Goal: Task Accomplishment & Management: Use online tool/utility

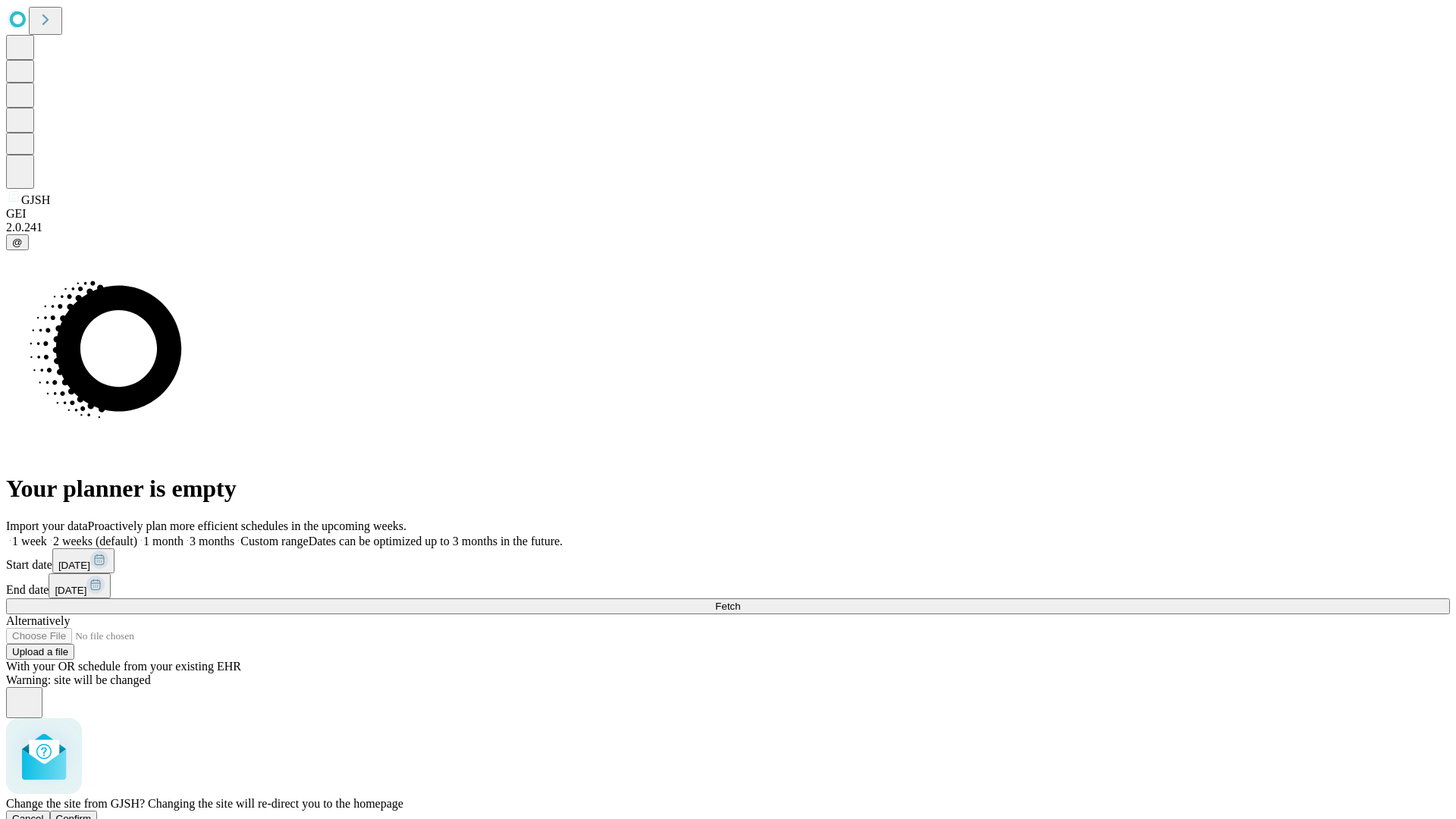
click at [92, 813] on span "Confirm" at bounding box center [74, 818] width 36 height 11
click at [47, 534] on label "1 week" at bounding box center [26, 541] width 41 height 13
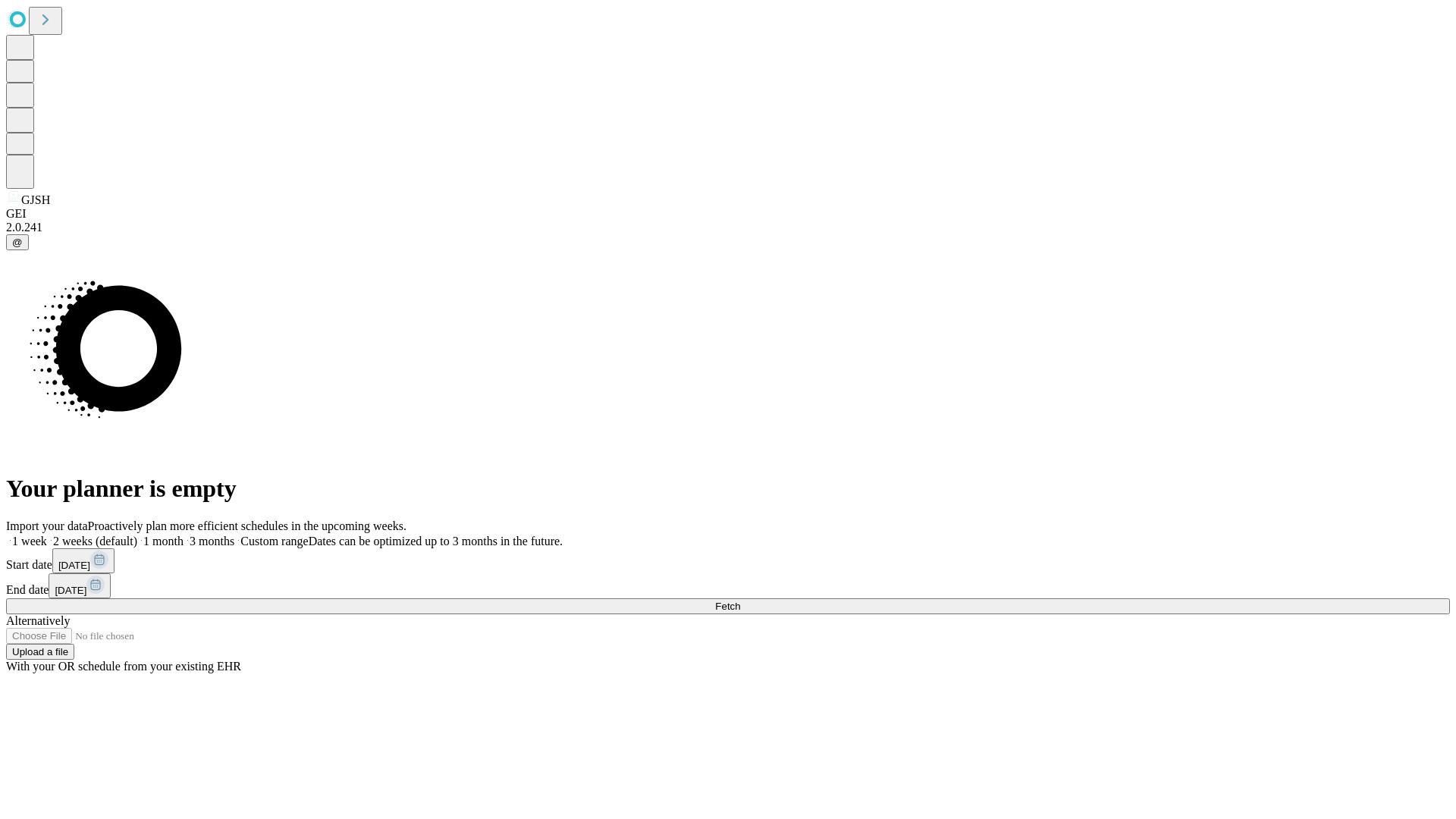
click at [740, 600] on span "Fetch" at bounding box center [728, 606] width 25 height 11
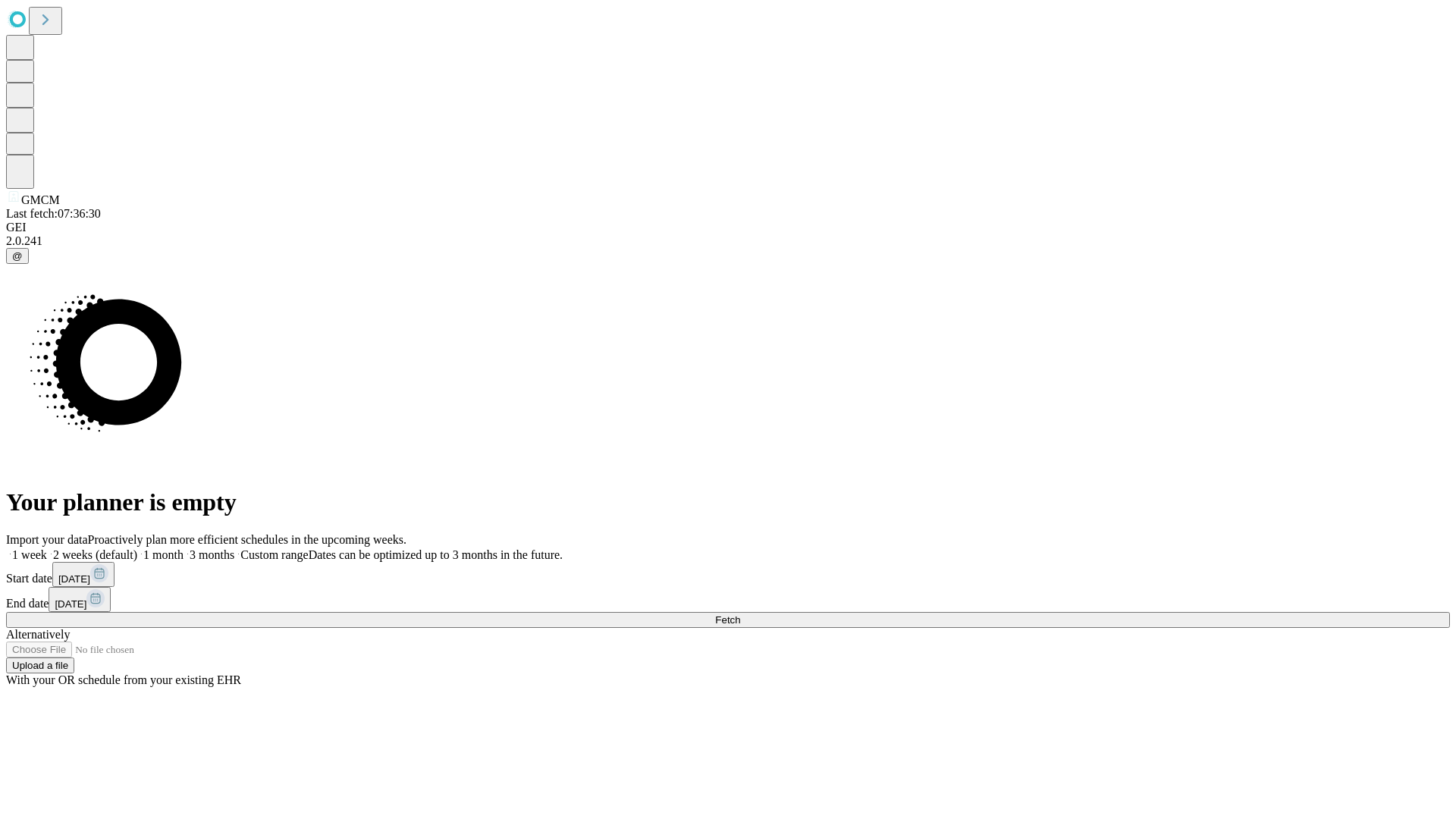
click at [47, 548] on label "1 week" at bounding box center [26, 555] width 41 height 13
click at [740, 614] on span "Fetch" at bounding box center [728, 620] width 25 height 11
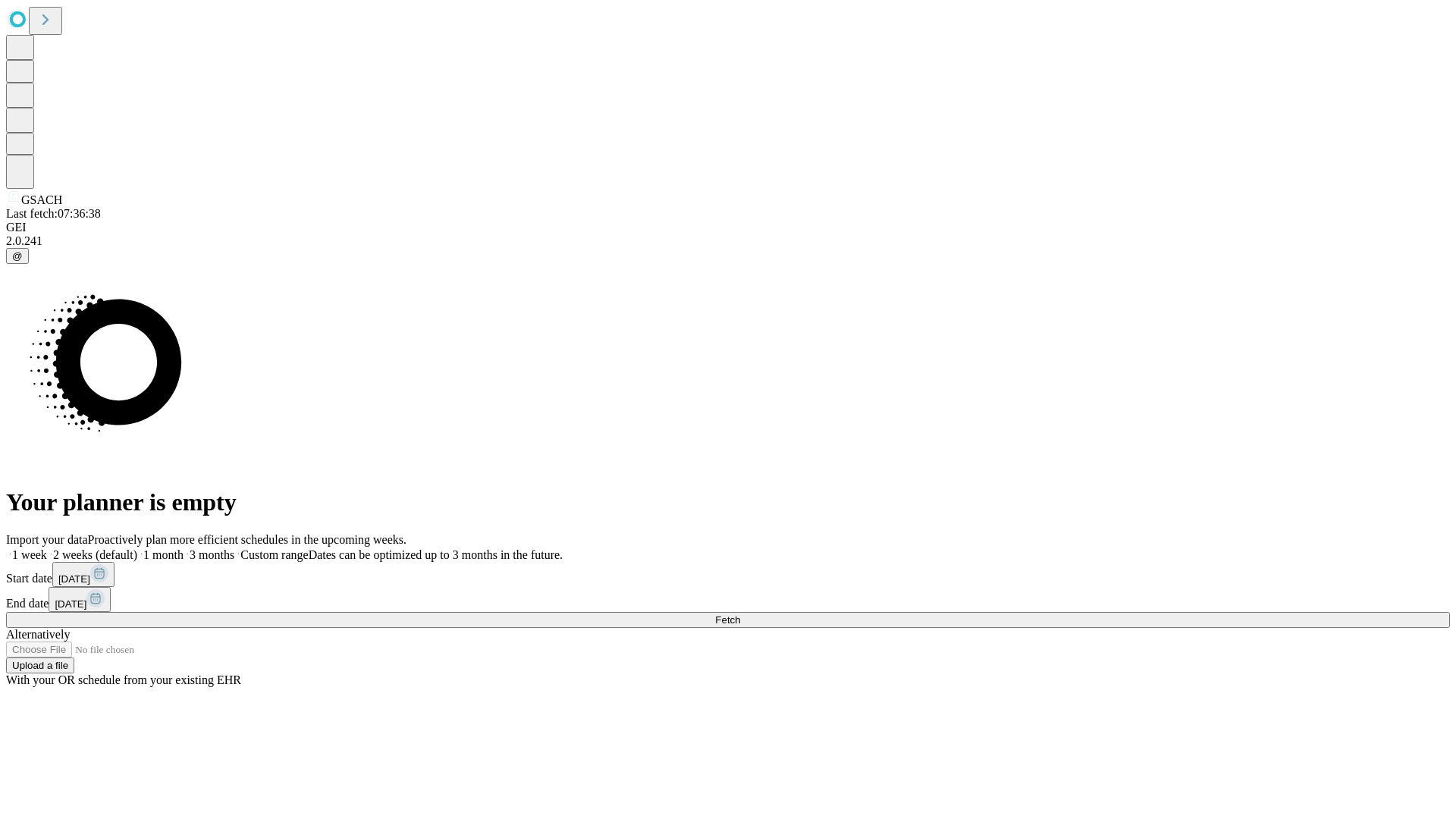
click at [47, 548] on label "1 week" at bounding box center [26, 555] width 41 height 13
click at [740, 614] on span "Fetch" at bounding box center [728, 620] width 25 height 11
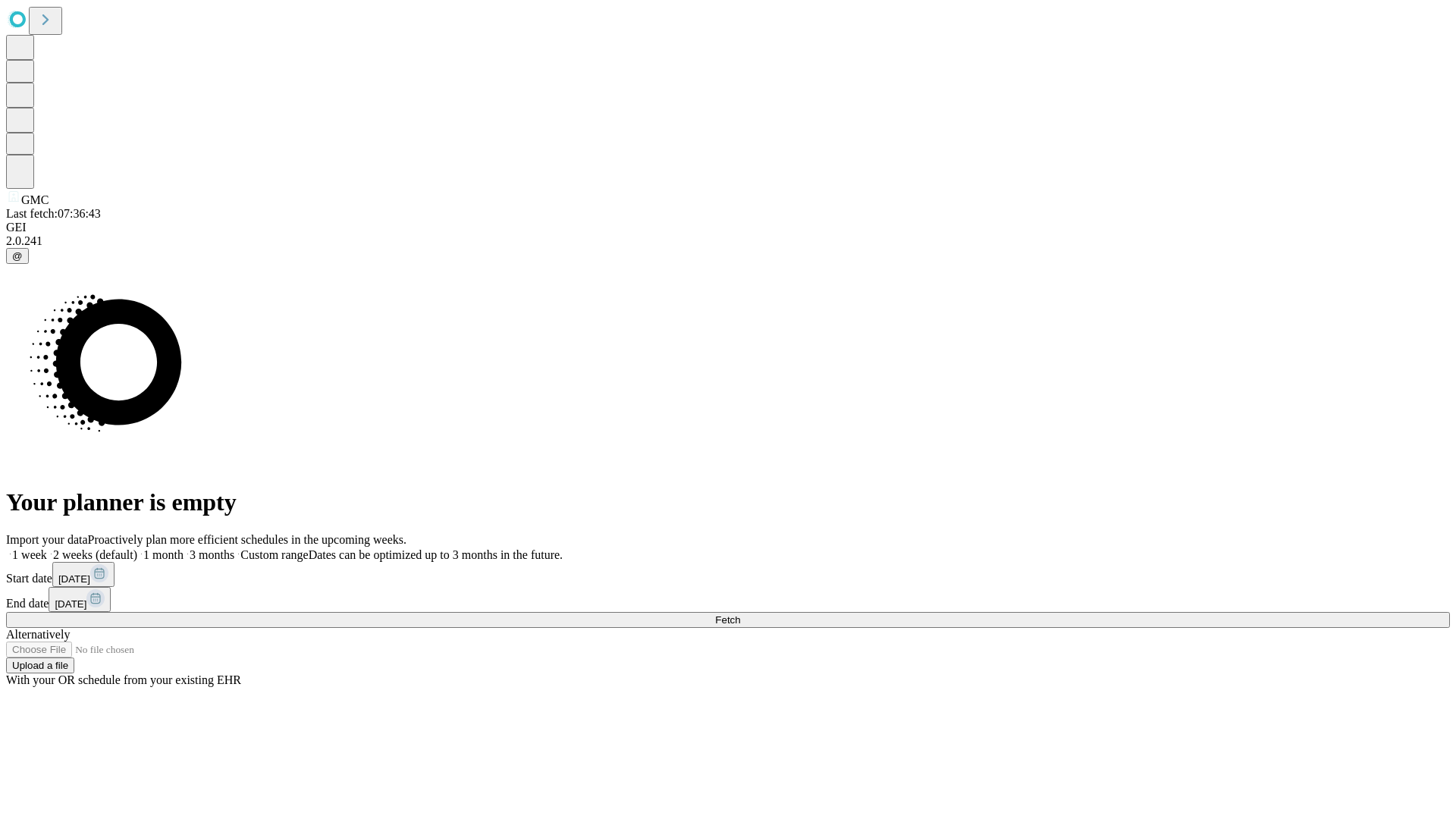
click at [47, 548] on label "1 week" at bounding box center [26, 555] width 41 height 13
click at [740, 614] on span "Fetch" at bounding box center [728, 620] width 25 height 11
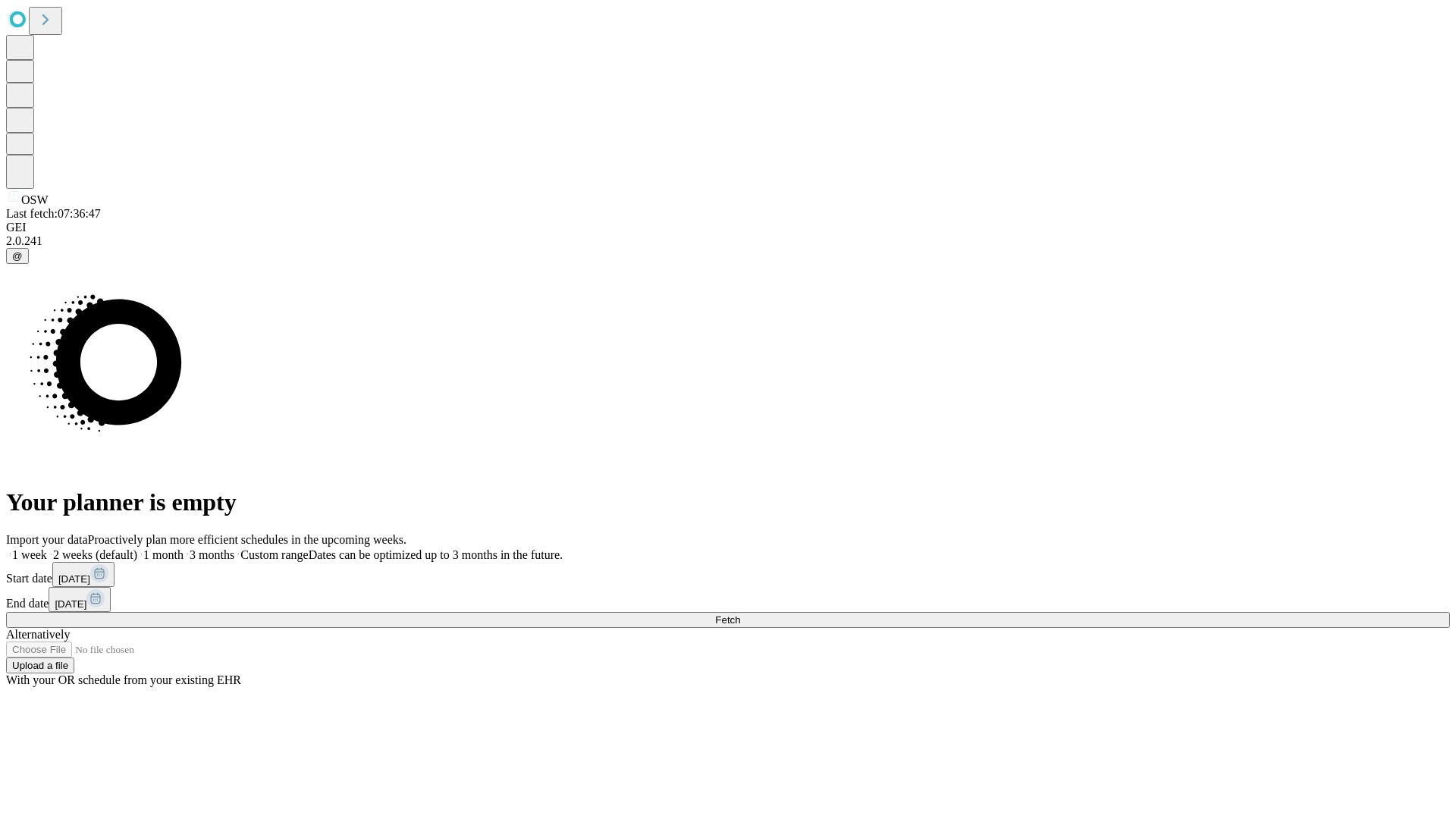
click at [47, 548] on label "1 week" at bounding box center [26, 555] width 41 height 13
click at [740, 614] on span "Fetch" at bounding box center [728, 620] width 25 height 11
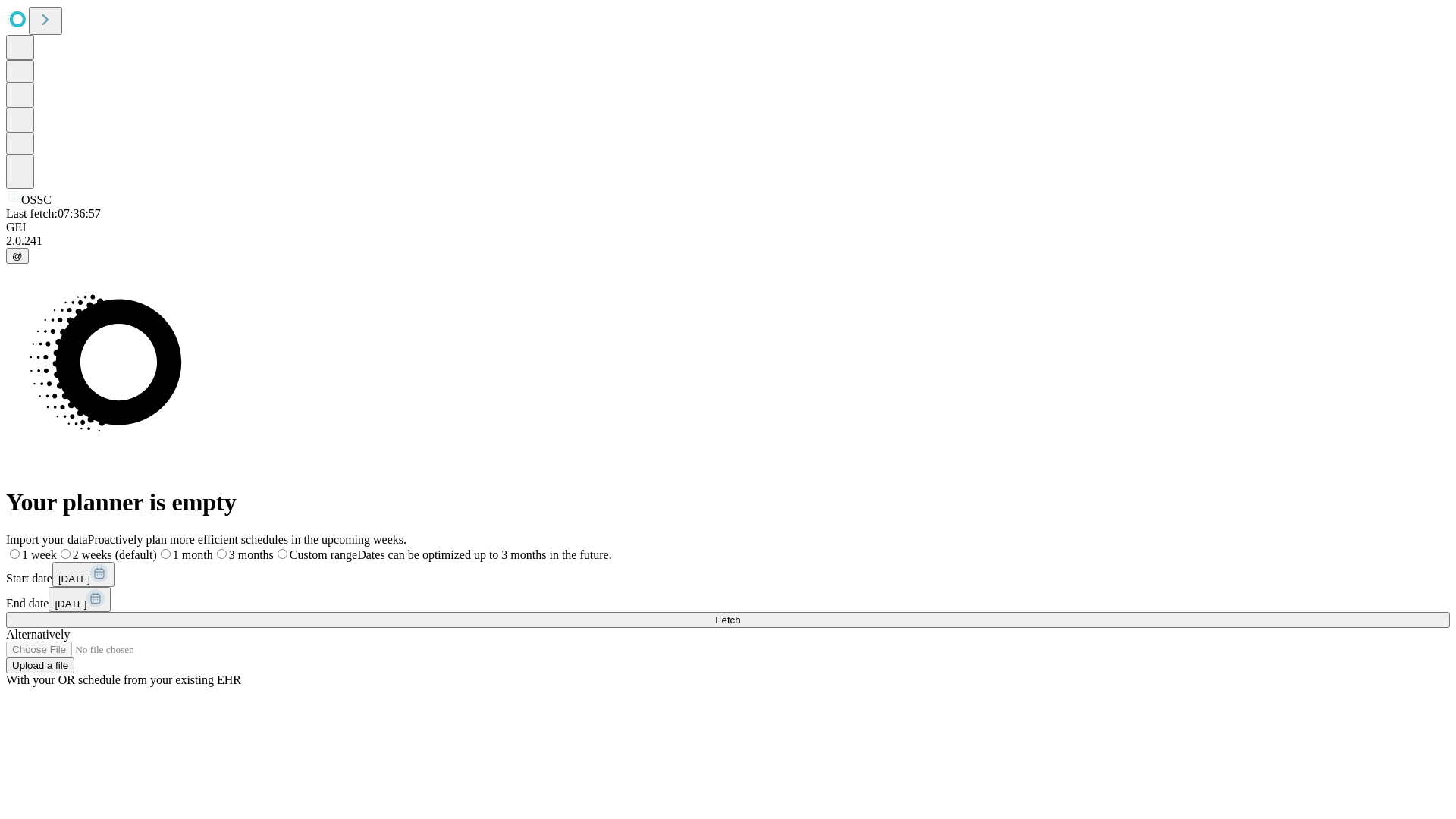
click at [57, 548] on label "1 week" at bounding box center [31, 555] width 51 height 13
click at [740, 614] on span "Fetch" at bounding box center [728, 620] width 25 height 11
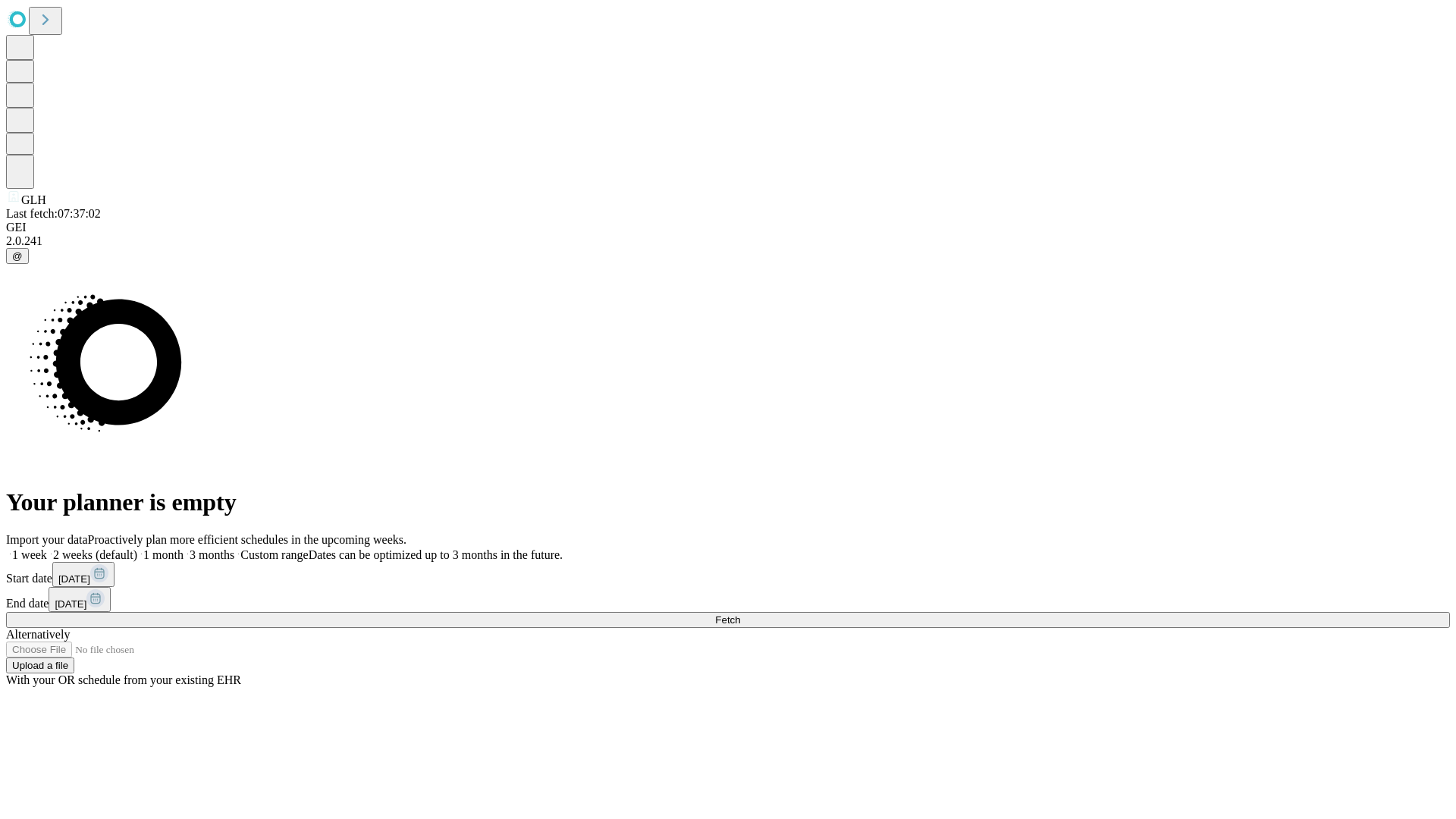
click at [740, 614] on span "Fetch" at bounding box center [728, 620] width 25 height 11
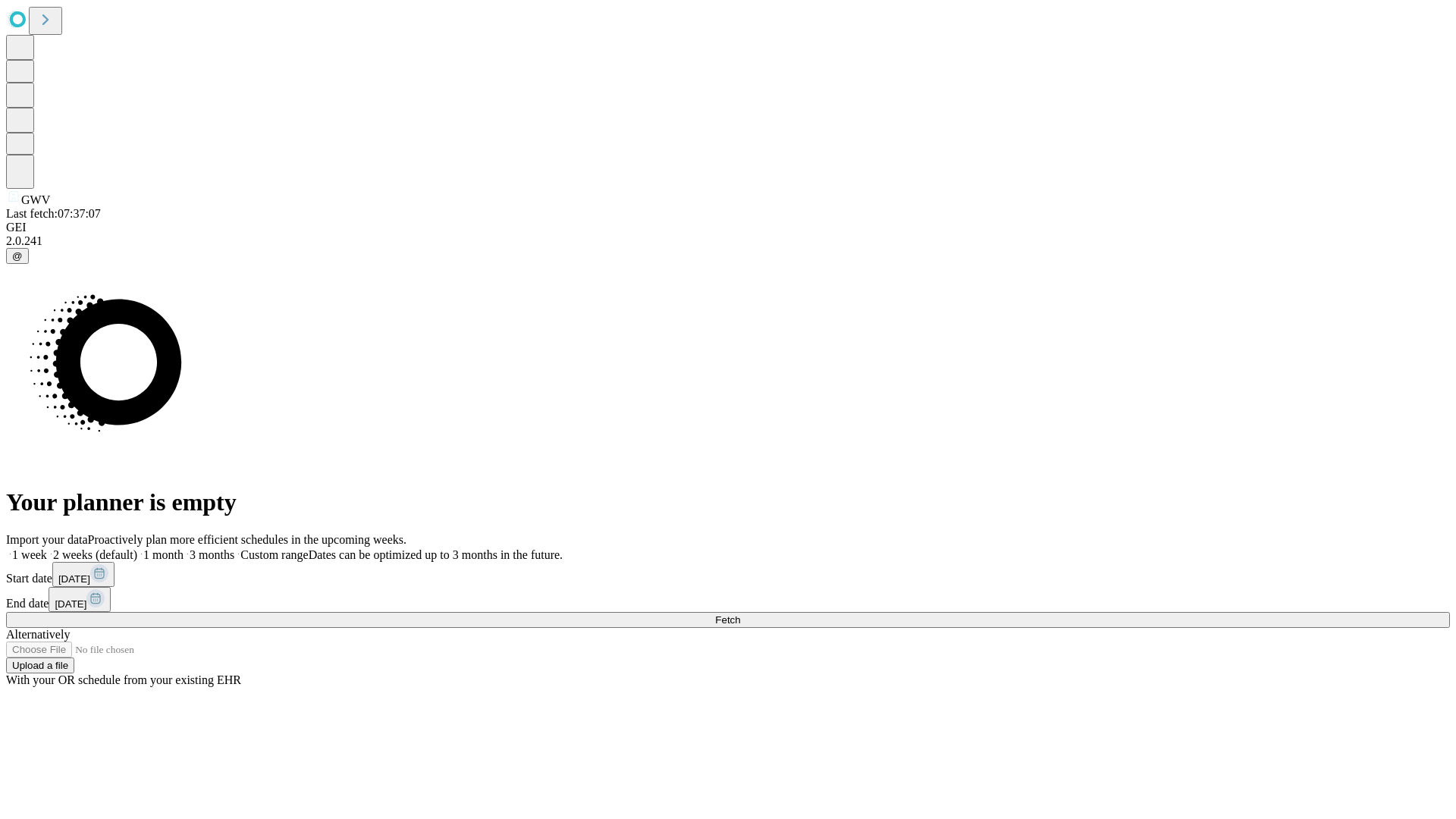
click at [47, 548] on label "1 week" at bounding box center [26, 555] width 41 height 13
click at [740, 614] on span "Fetch" at bounding box center [728, 620] width 25 height 11
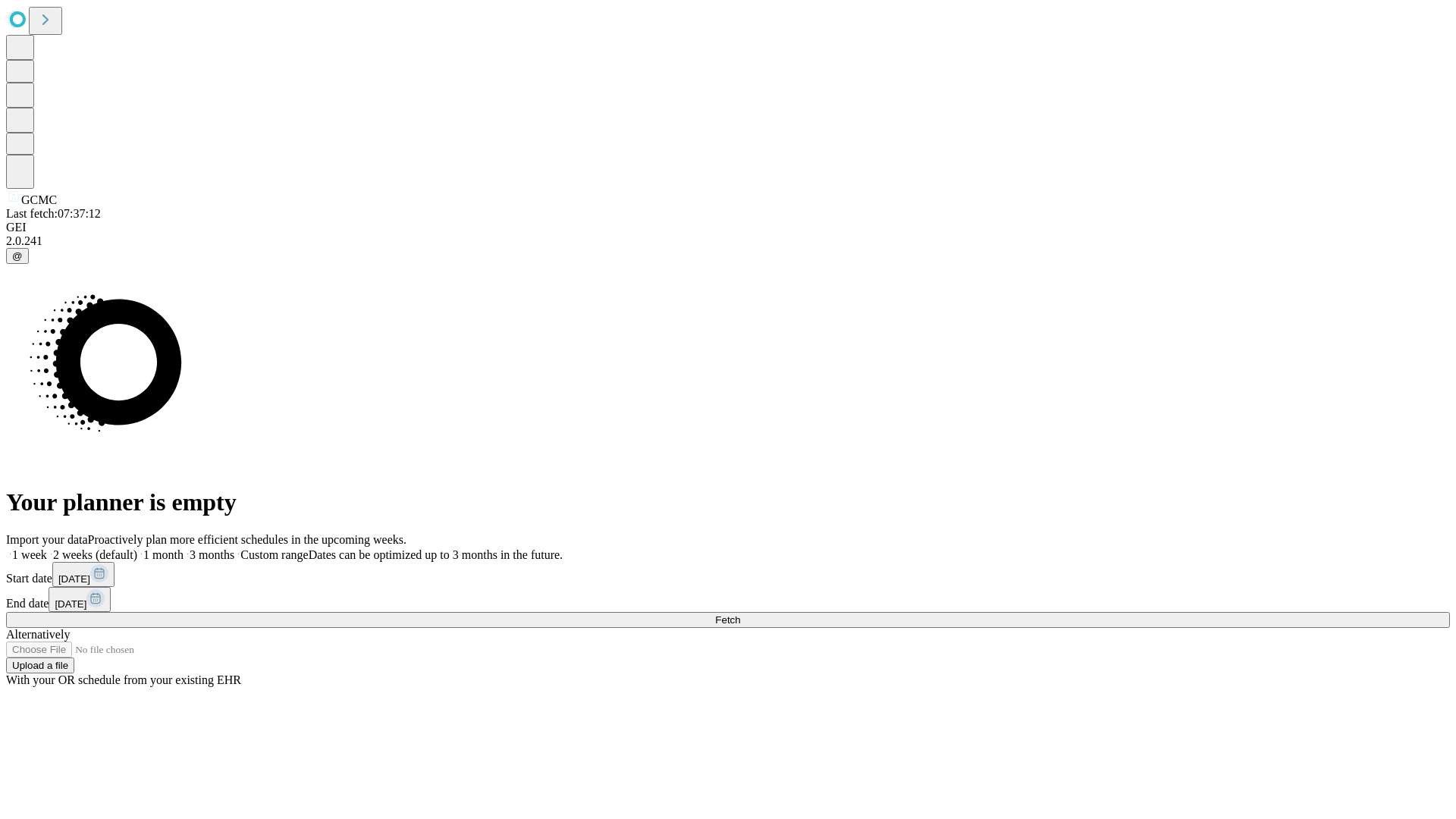
click at [47, 548] on label "1 week" at bounding box center [26, 555] width 41 height 13
click at [740, 614] on span "Fetch" at bounding box center [728, 620] width 25 height 11
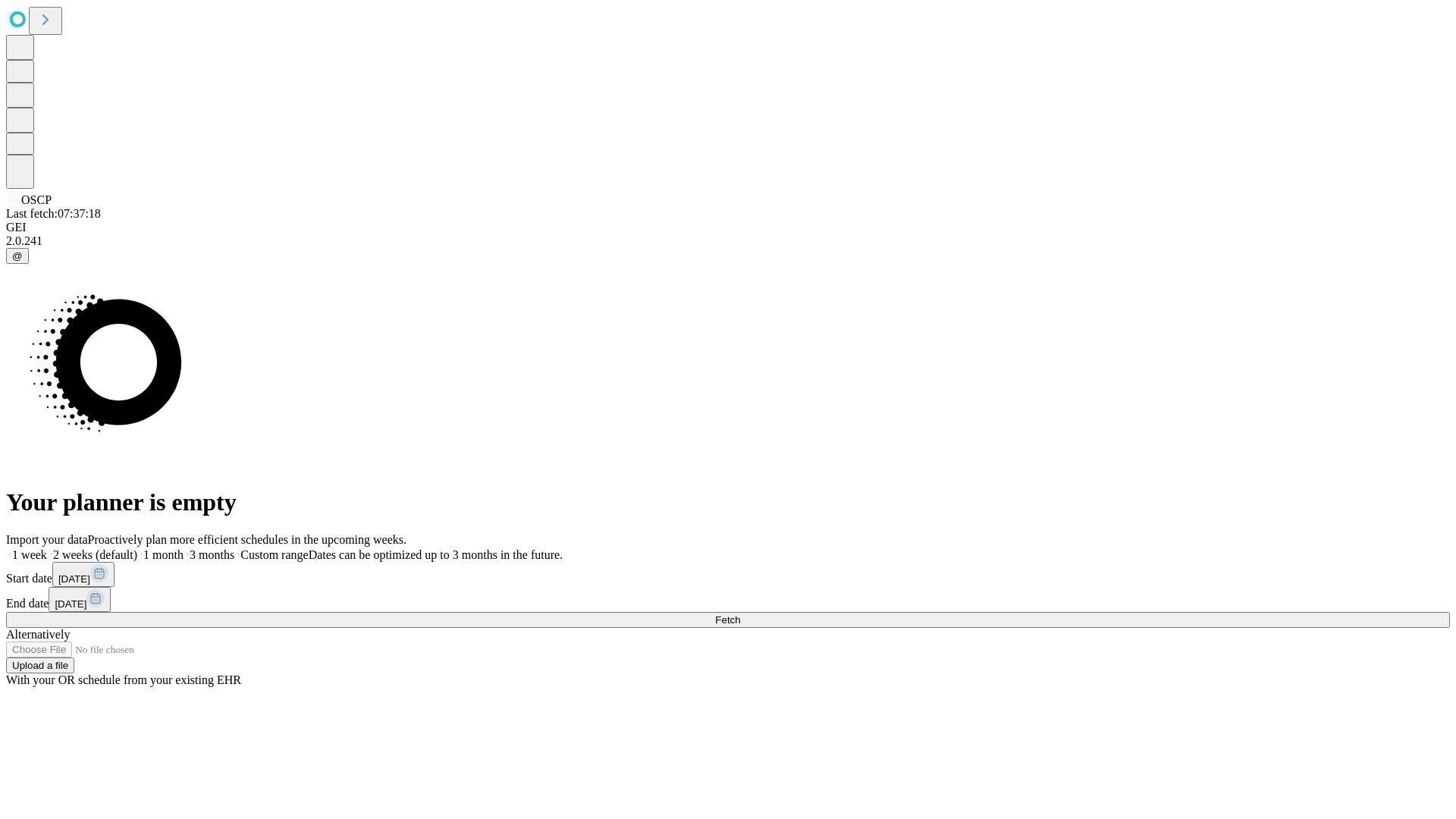
click at [47, 548] on label "1 week" at bounding box center [26, 555] width 41 height 13
click at [740, 614] on span "Fetch" at bounding box center [728, 620] width 25 height 11
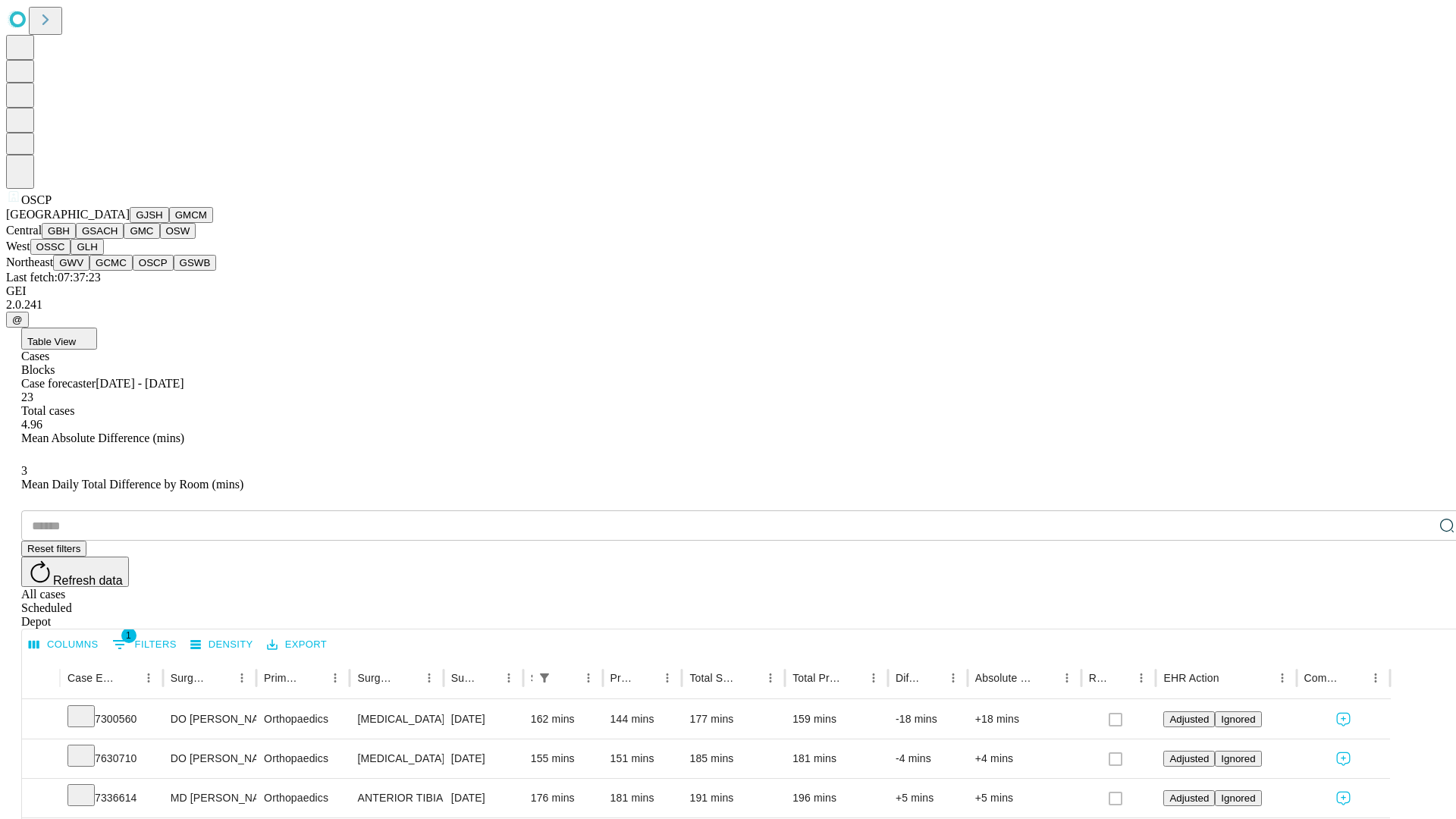
click at [174, 271] on button "GSWB" at bounding box center [195, 263] width 43 height 16
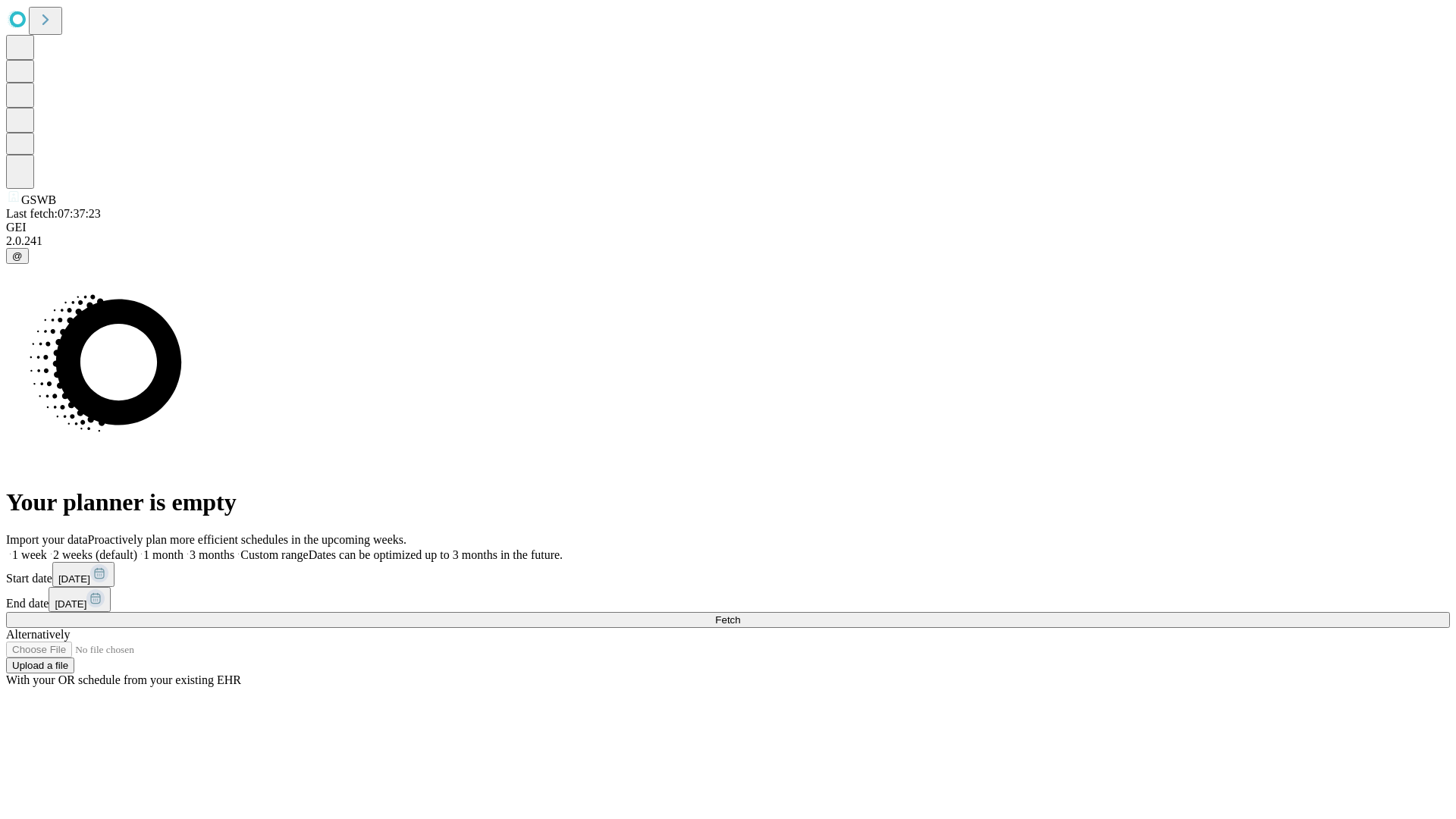
click at [740, 614] on span "Fetch" at bounding box center [728, 620] width 25 height 11
